Goal: Feedback & Contribution: Leave review/rating

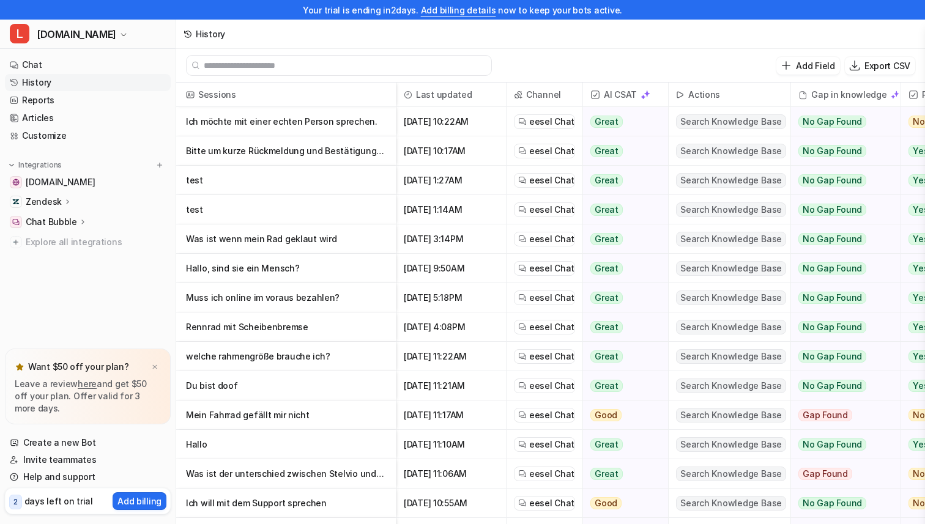
drag, startPoint x: 26, startPoint y: 377, endPoint x: 50, endPoint y: 409, distance: 40.2
click at [50, 409] on div "Want $50 off your plan? Leave a review here and get $50 off your plan. Offer va…" at bounding box center [88, 387] width 166 height 76
click at [50, 409] on p "Leave a review here and get $50 off your plan. Offer valid for 3 more days." at bounding box center [88, 396] width 146 height 37
drag, startPoint x: 50, startPoint y: 409, endPoint x: 18, endPoint y: 380, distance: 42.4
click at [18, 380] on p "Leave a review here and get $50 off your plan. Offer valid for 3 more days." at bounding box center [88, 396] width 146 height 37
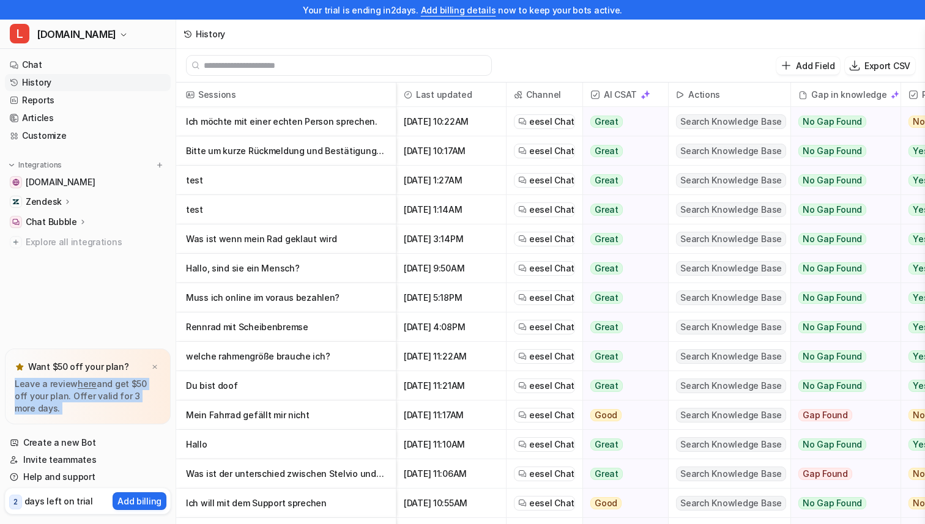
click at [18, 380] on p "Leave a review here and get $50 off your plan. Offer valid for 3 more days." at bounding box center [88, 396] width 146 height 37
drag, startPoint x: 18, startPoint y: 380, endPoint x: 53, endPoint y: 399, distance: 39.4
click at [53, 399] on p "Leave a review here and get $50 off your plan. Offer valid for 3 more days." at bounding box center [88, 396] width 146 height 37
drag, startPoint x: 72, startPoint y: 399, endPoint x: 11, endPoint y: 383, distance: 63.4
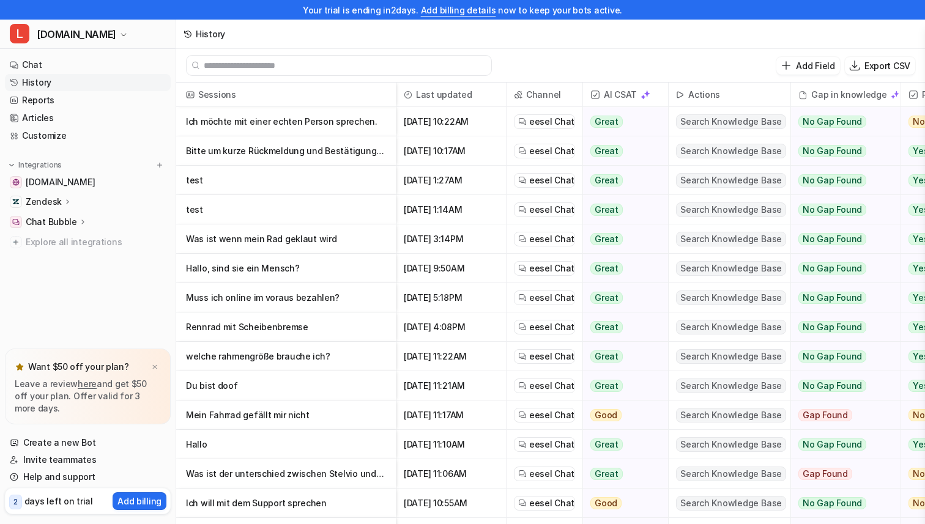
click at [11, 383] on div "Want $50 off your plan? Leave a review here and get $50 off your plan. Offer va…" at bounding box center [88, 387] width 166 height 76
